Goal: Information Seeking & Learning: Learn about a topic

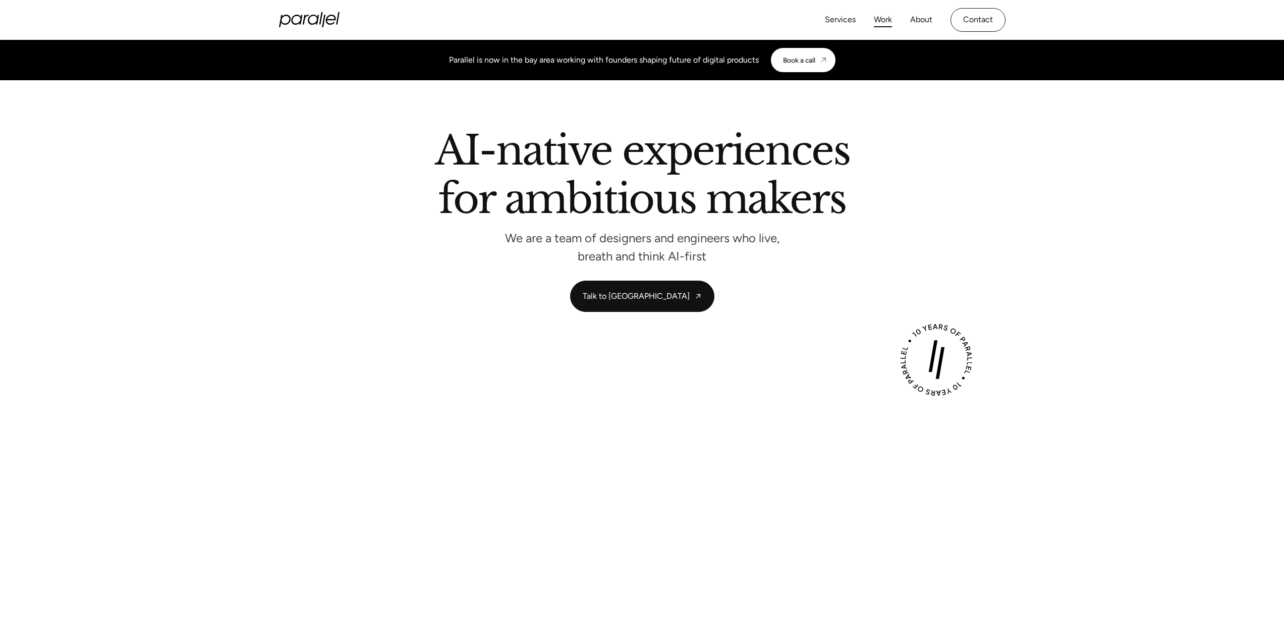
click at [878, 21] on link "Work" at bounding box center [883, 20] width 18 height 15
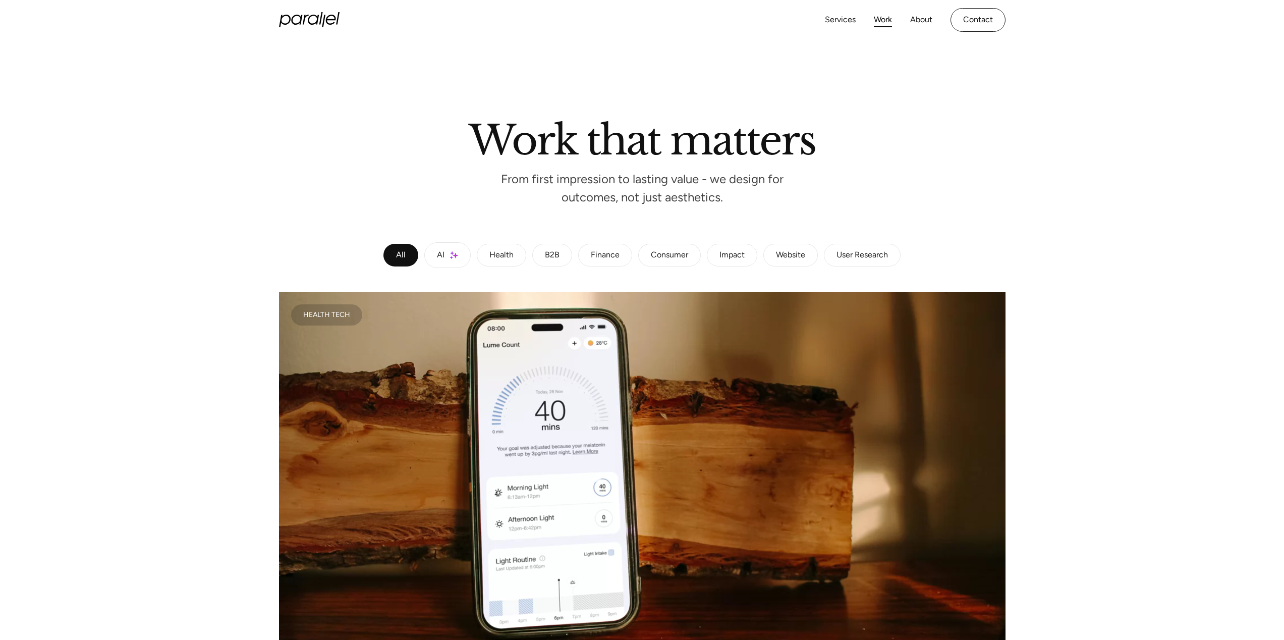
click at [664, 254] on div "Consumer" at bounding box center [669, 255] width 37 height 6
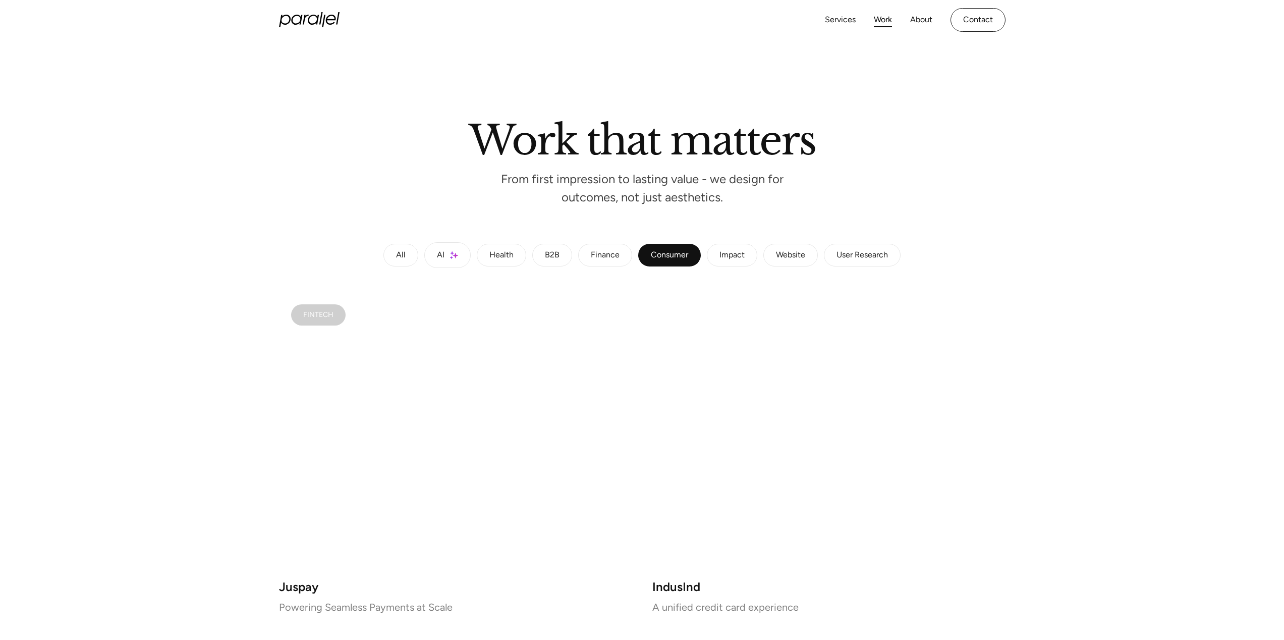
click at [566, 254] on link "B2B" at bounding box center [552, 255] width 40 height 23
click at [797, 122] on h2 "Work that matters" at bounding box center [642, 138] width 575 height 34
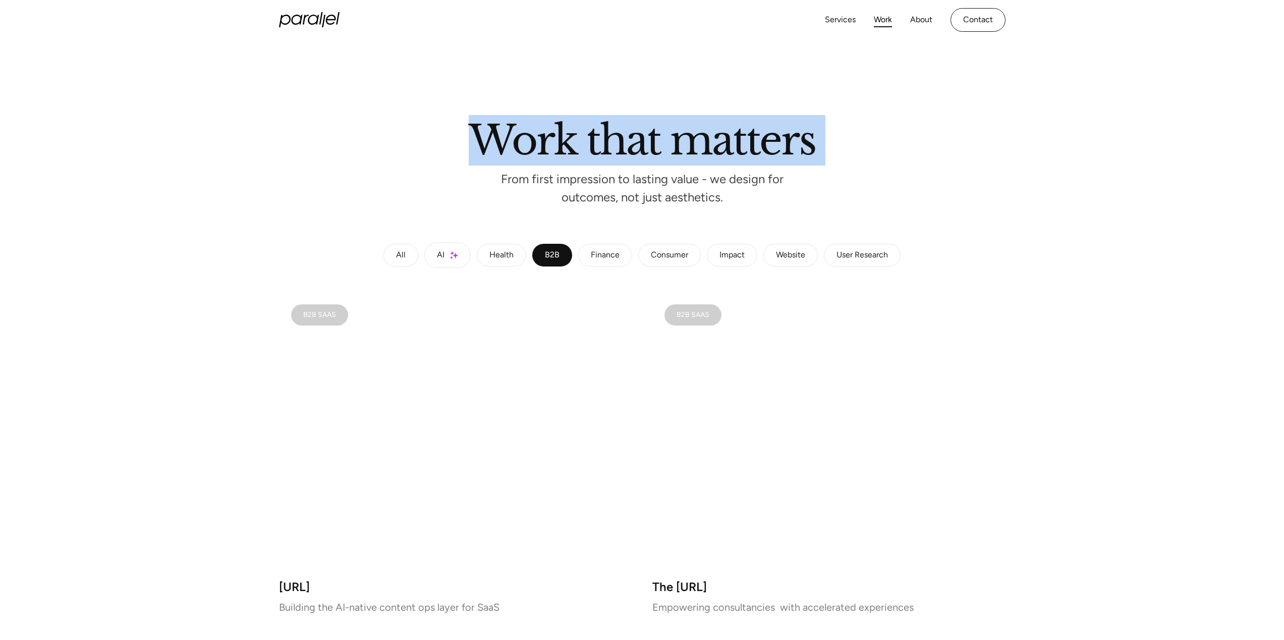
click at [797, 122] on h2 "Work that matters" at bounding box center [642, 138] width 575 height 34
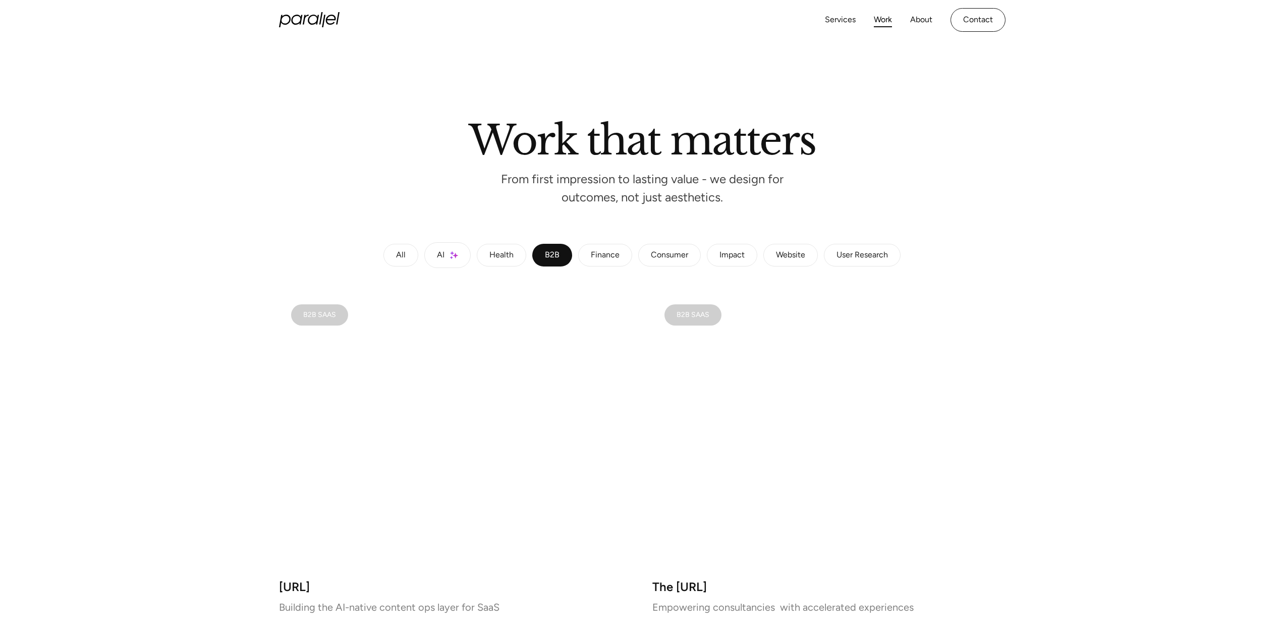
click at [990, 107] on div at bounding box center [642, 80] width 1284 height 81
